Goal: Information Seeking & Learning: Learn about a topic

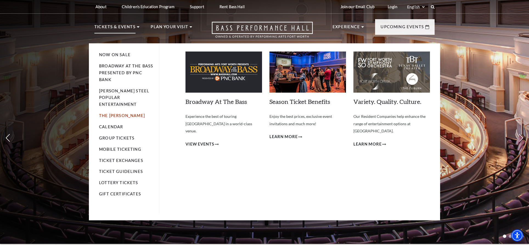
click at [113, 113] on link "The [PERSON_NAME]" at bounding box center [122, 115] width 46 height 5
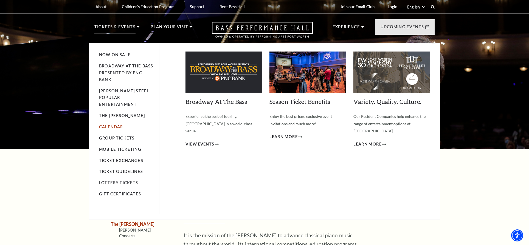
click at [111, 125] on link "Calendar" at bounding box center [111, 127] width 24 height 5
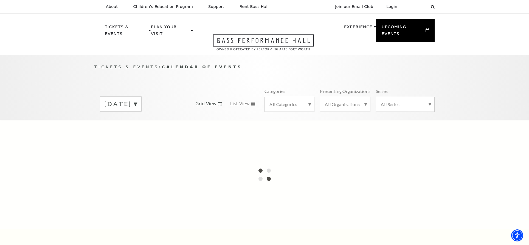
click at [137, 100] on label "September 2025" at bounding box center [120, 104] width 32 height 9
click at [515, 106] on div "Tickets & Events / Calendar of Events September 2025 October 2025 November 2025…" at bounding box center [264, 87] width 529 height 64
click at [514, 89] on div "Tickets & Events / Calendar of Events September 2025 October 2025 November 2025…" at bounding box center [264, 87] width 529 height 64
click at [137, 110] on label "October 2025" at bounding box center [120, 116] width 32 height 12
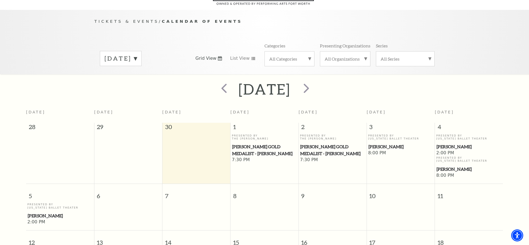
scroll to position [49, 0]
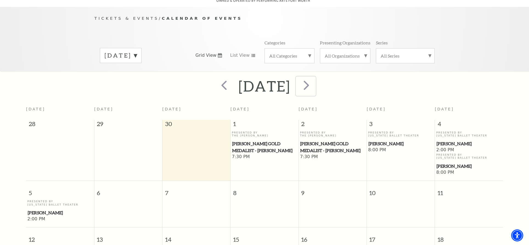
click at [314, 80] on span "next" at bounding box center [306, 85] width 16 height 16
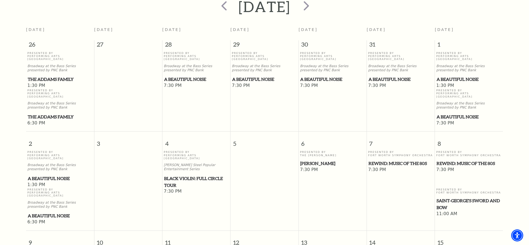
scroll to position [131, 0]
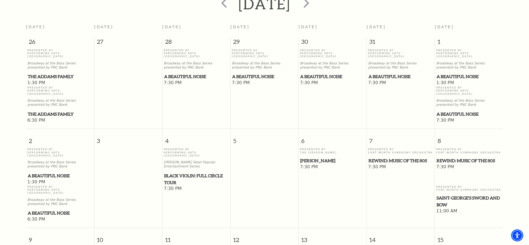
click at [184, 173] on span "Black Violin: Full Circle Tour" at bounding box center [196, 179] width 65 height 13
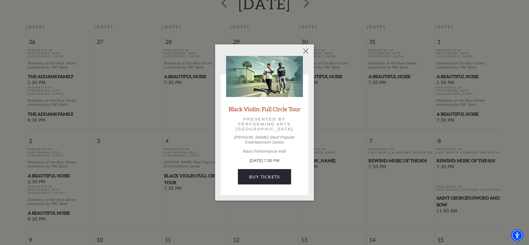
click at [249, 110] on link "Black Violin: Full Circle Tour" at bounding box center [264, 108] width 72 height 7
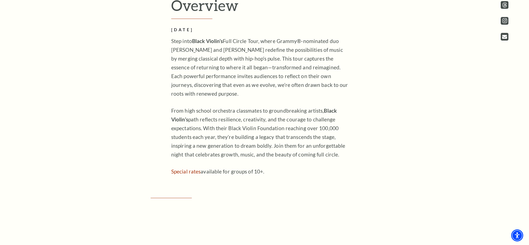
scroll to position [329, 0]
click at [287, 78] on p "Step into Black Violin’s Full Circle Tour, where Grammy®-nominated duo Wil Bapt…" at bounding box center [260, 66] width 178 height 61
click at [337, 46] on p "Step into Black Violin’s Full Circle Tour, where Grammy®-nominated duo Wil Bapt…" at bounding box center [260, 66] width 178 height 61
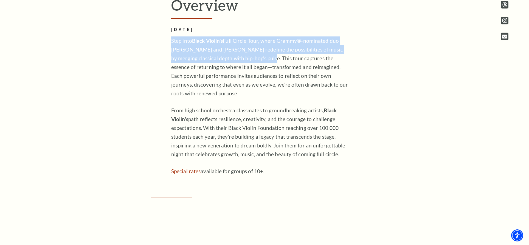
drag, startPoint x: 188, startPoint y: 41, endPoint x: 253, endPoint y: 58, distance: 66.9
click at [253, 58] on div "Overview November 4, 2025 Step into Black Violin’s Full Circle Tour, where Gram…" at bounding box center [264, 86] width 197 height 180
copy p "Step into Black Violin’s Full Circle Tour, where Grammy®-nominated duo Wil Bapt…"
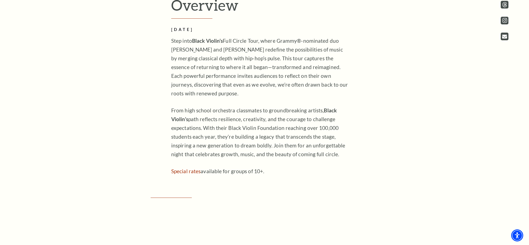
click at [311, 109] on p "From high school orchestra classmates to groundbreaking artists, Black Violin’s…" at bounding box center [260, 132] width 178 height 53
drag, startPoint x: 171, startPoint y: 110, endPoint x: 343, endPoint y: 156, distance: 178.6
click at [343, 156] on div "Overview November 4, 2025 Step into Black Violin’s Full Circle Tour, where Gram…" at bounding box center [264, 86] width 197 height 180
copy p "From high school orchestra classmates to groundbreaking artists, Black Violin’s…"
